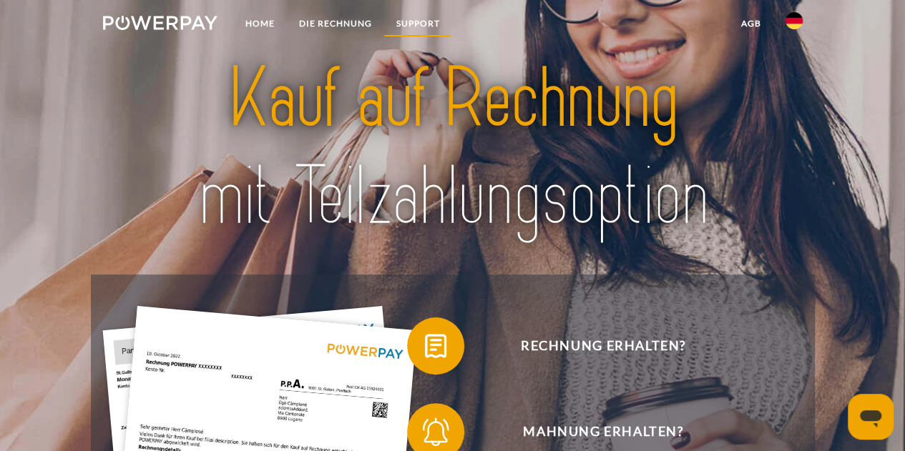
click at [417, 29] on link "SUPPORT" at bounding box center [417, 24] width 68 height 26
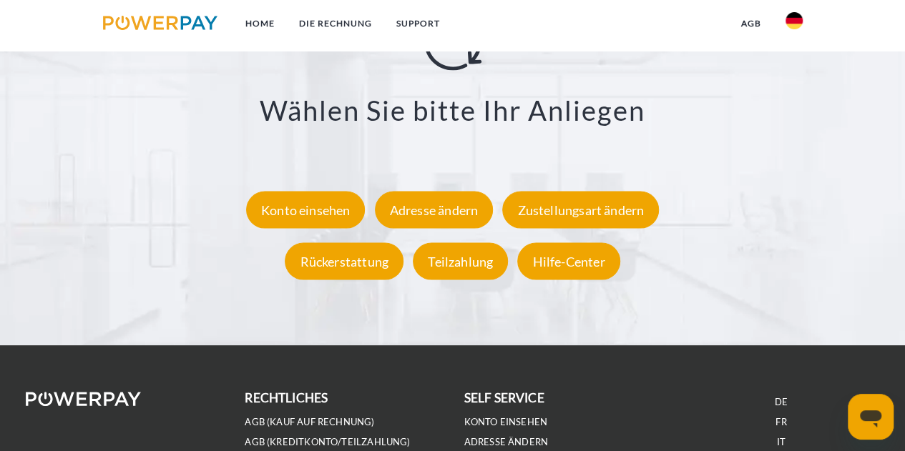
scroll to position [2493, 0]
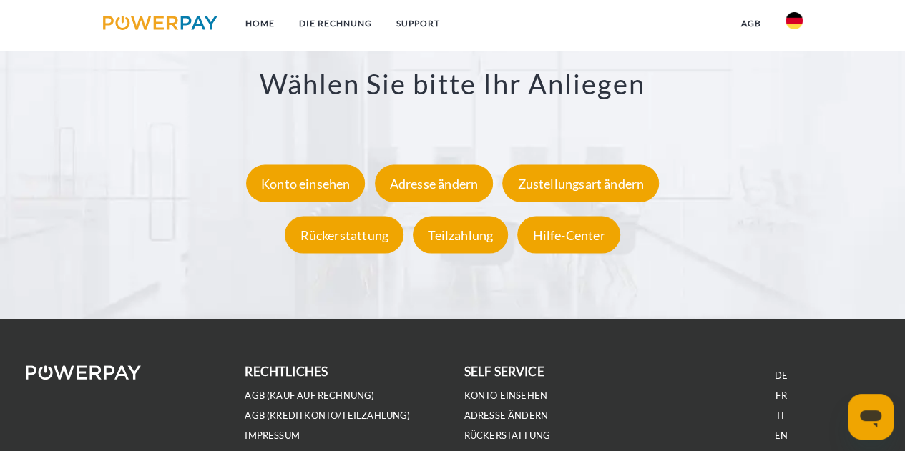
click at [788, 24] on img at bounding box center [793, 20] width 17 height 17
click at [789, 71] on img at bounding box center [793, 67] width 17 height 17
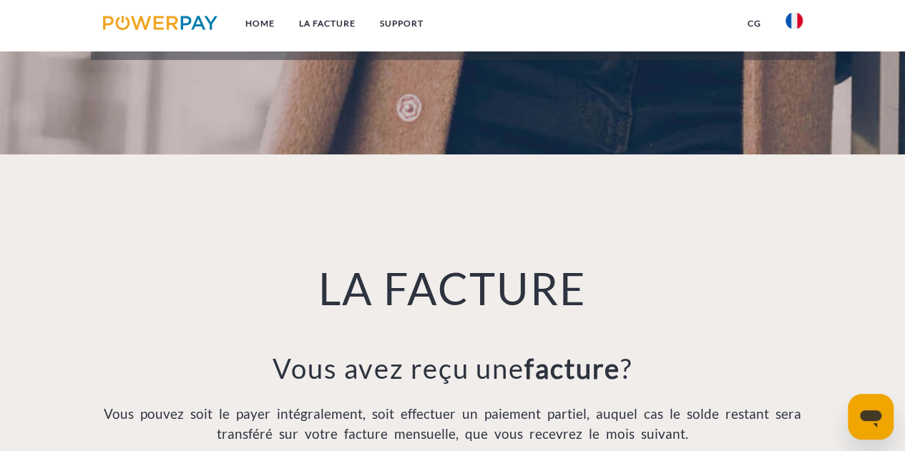
scroll to position [1287, 0]
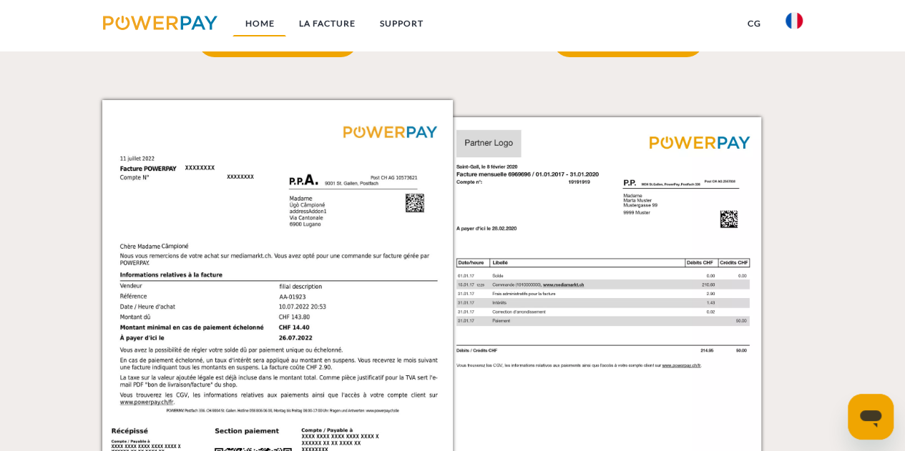
click at [275, 22] on link "Home" at bounding box center [259, 24] width 54 height 26
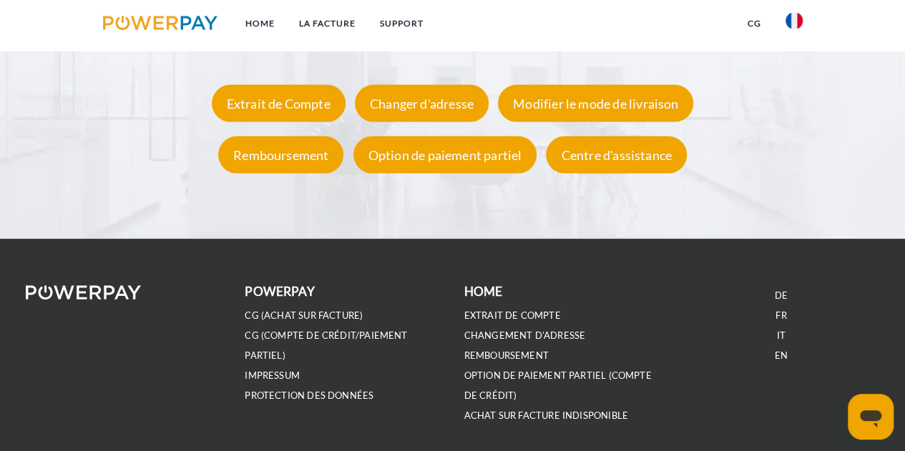
scroll to position [2626, 0]
